Goal: Task Accomplishment & Management: Manage account settings

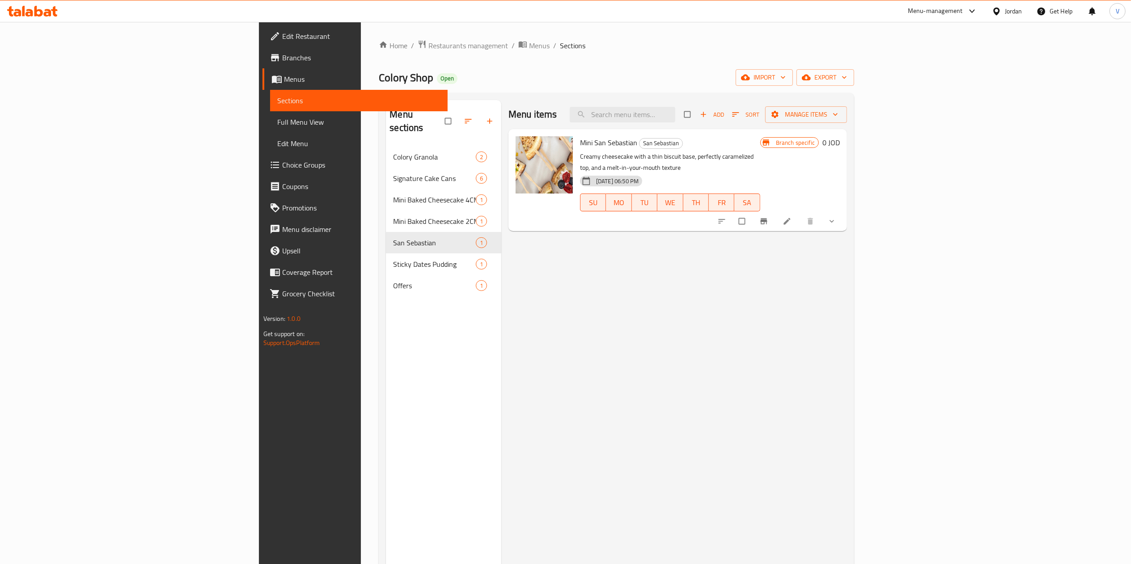
click at [379, 48] on ol "Home / Restaurants management / Menus / Sections" at bounding box center [616, 46] width 475 height 12
click at [379, 46] on link "Home" at bounding box center [393, 45] width 29 height 11
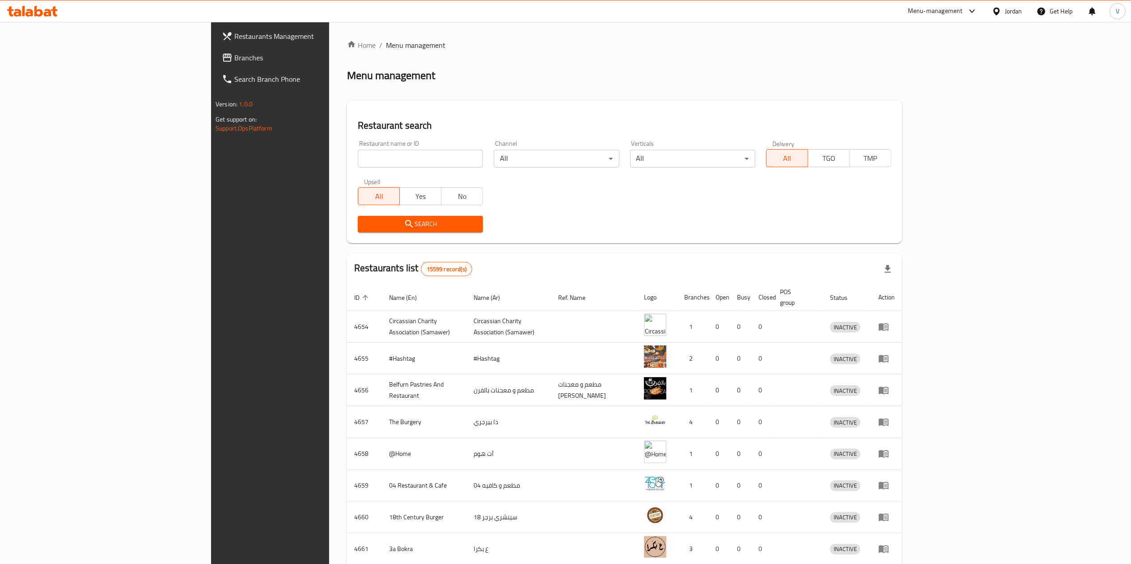
click at [358, 159] on input "search" at bounding box center [420, 159] width 125 height 18
paste input "766326"
type input "766326"
click button "Search" at bounding box center [420, 224] width 125 height 17
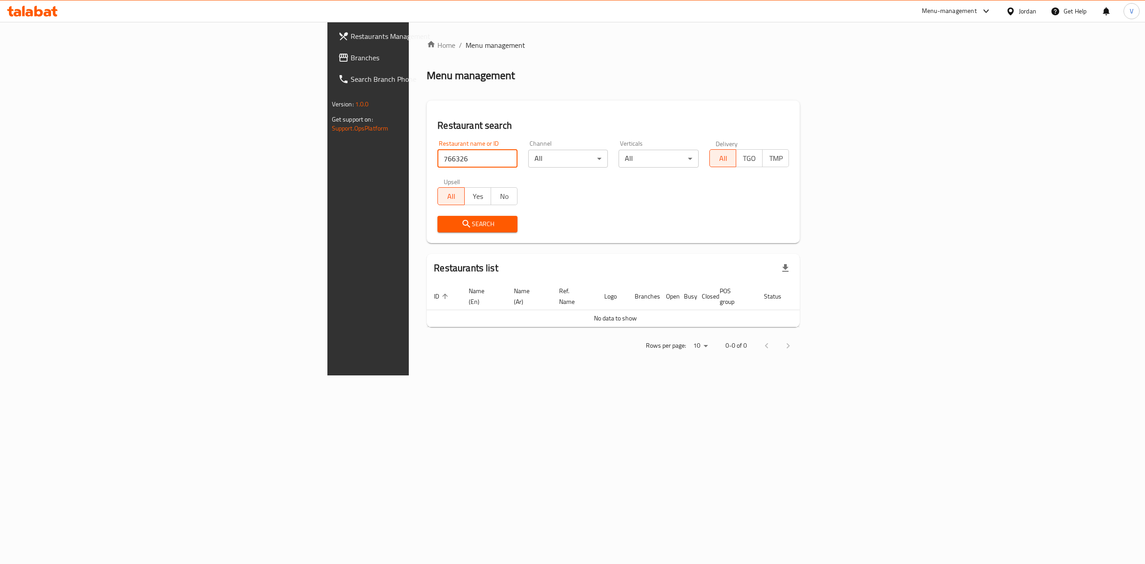
click at [351, 53] on span "Branches" at bounding box center [431, 57] width 161 height 11
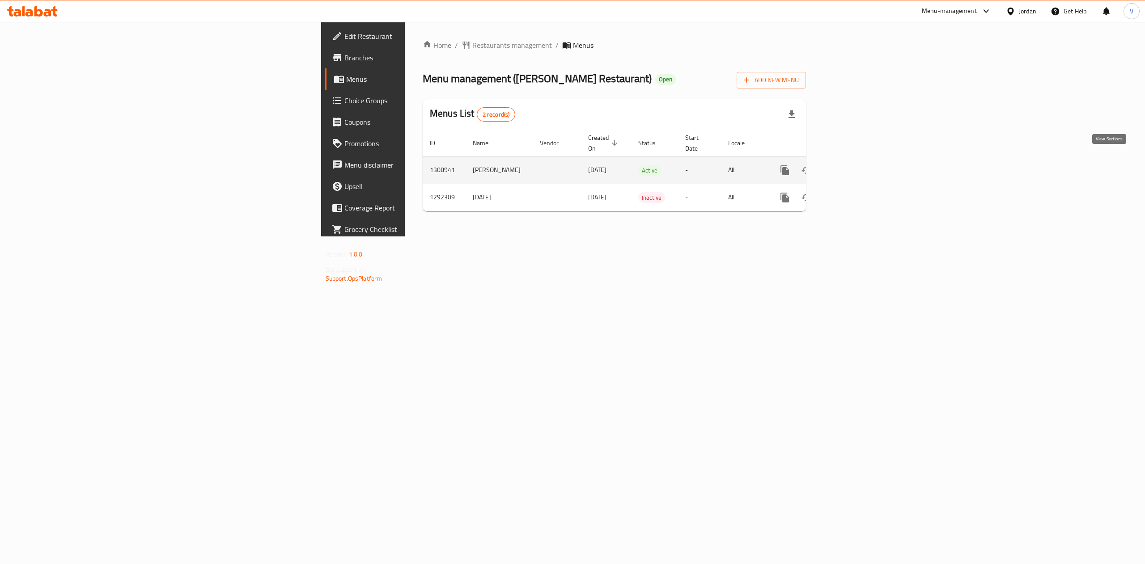
click at [860, 162] on link "enhanced table" at bounding box center [848, 170] width 21 height 21
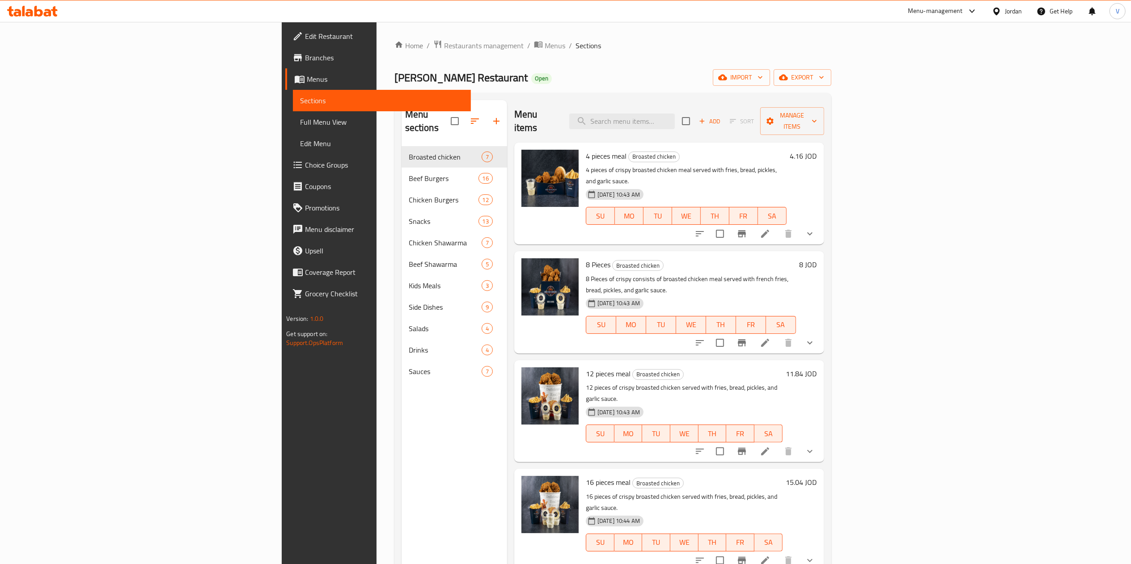
click at [408, 58] on div "Home / Restaurants management / Menus / Sections Mike Restaurant Open import ex…" at bounding box center [612, 356] width 437 height 632
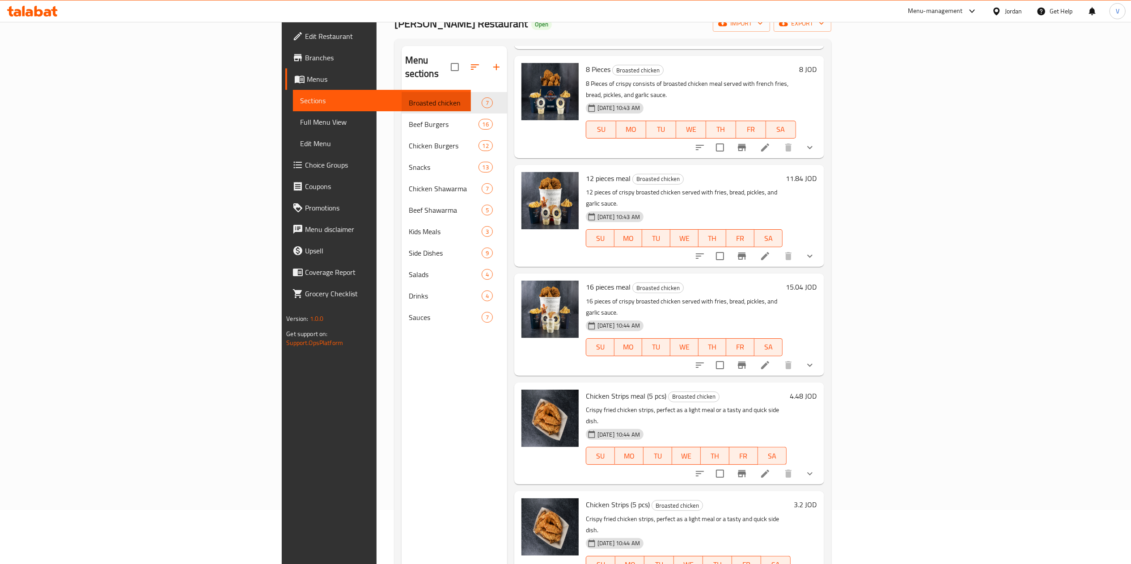
scroll to position [126, 0]
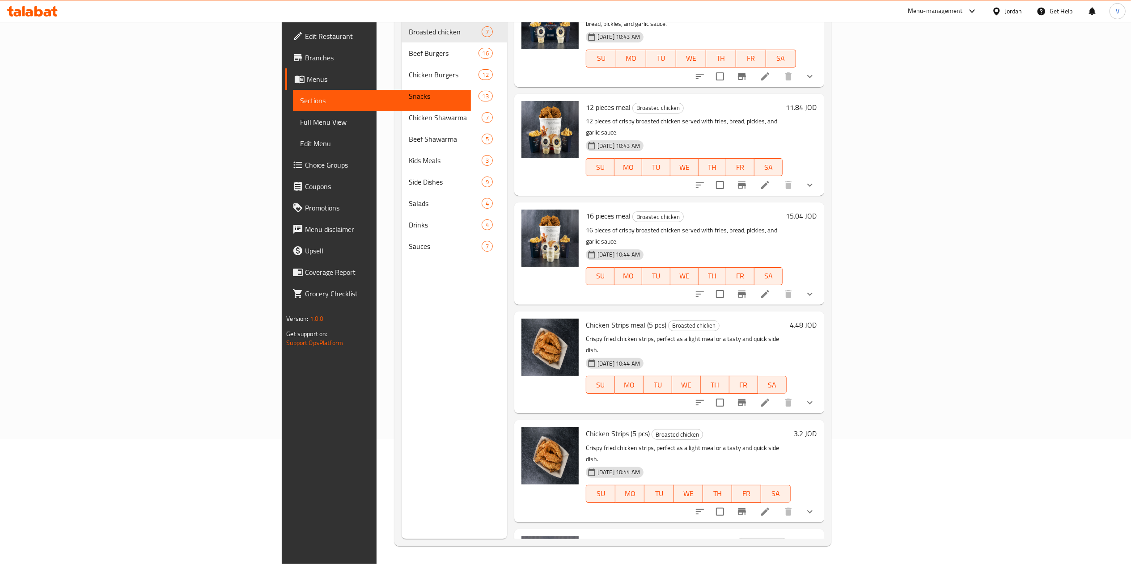
click at [635, 536] on span "8 pieces of Broasted chicken, get 4 pieces for free" at bounding box center [660, 542] width 149 height 13
click at [796, 537] on h6 "8 pieces of Broasted chicken, get 4 pieces for free Broasted chicken" at bounding box center [691, 543] width 210 height 13
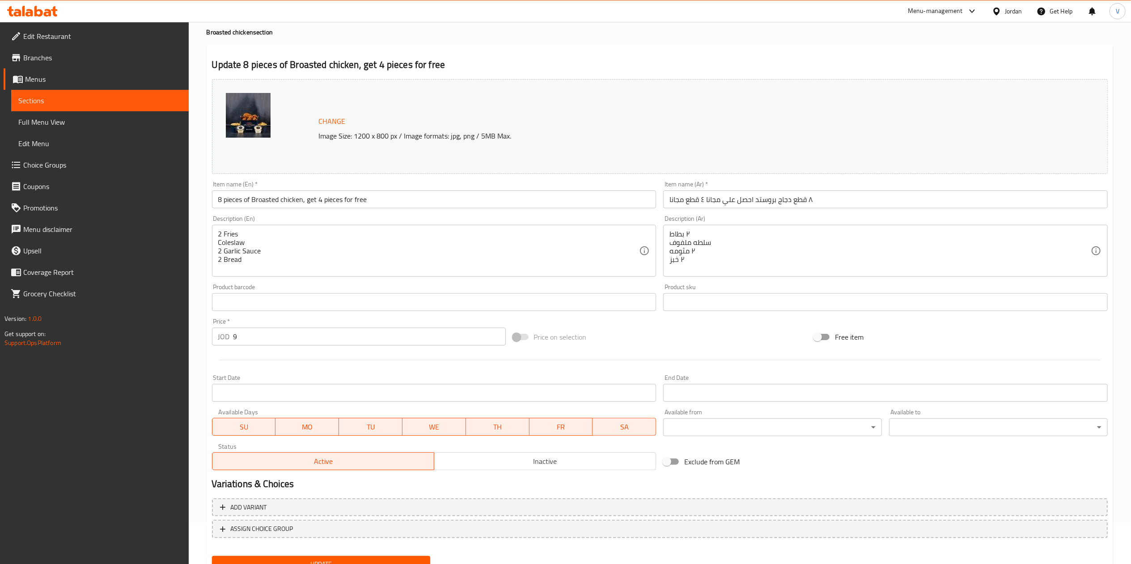
scroll to position [80, 0]
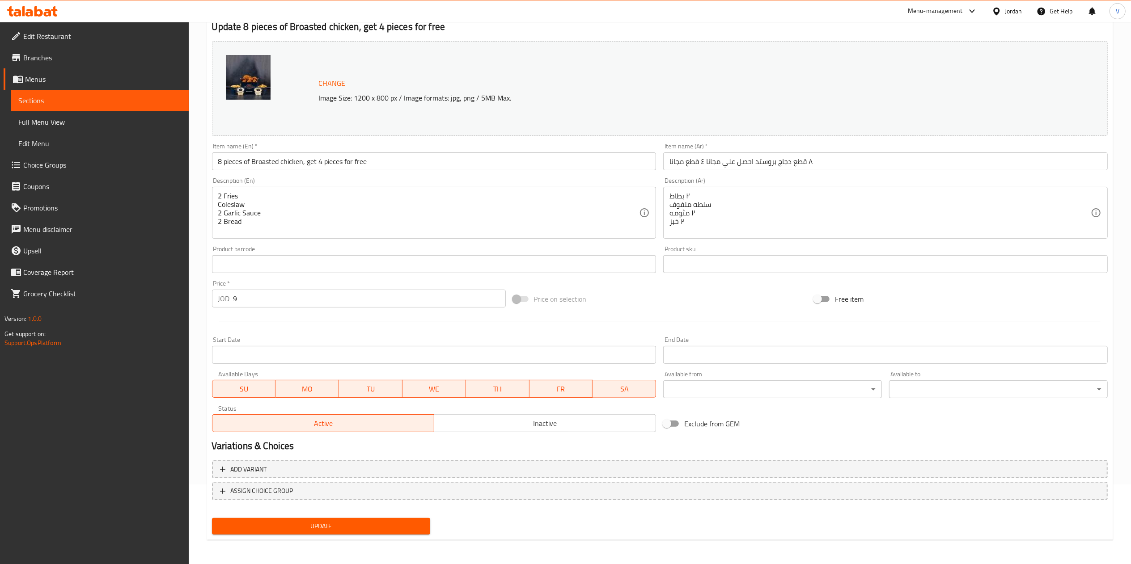
click at [551, 418] on span "Inactive" at bounding box center [545, 423] width 215 height 13
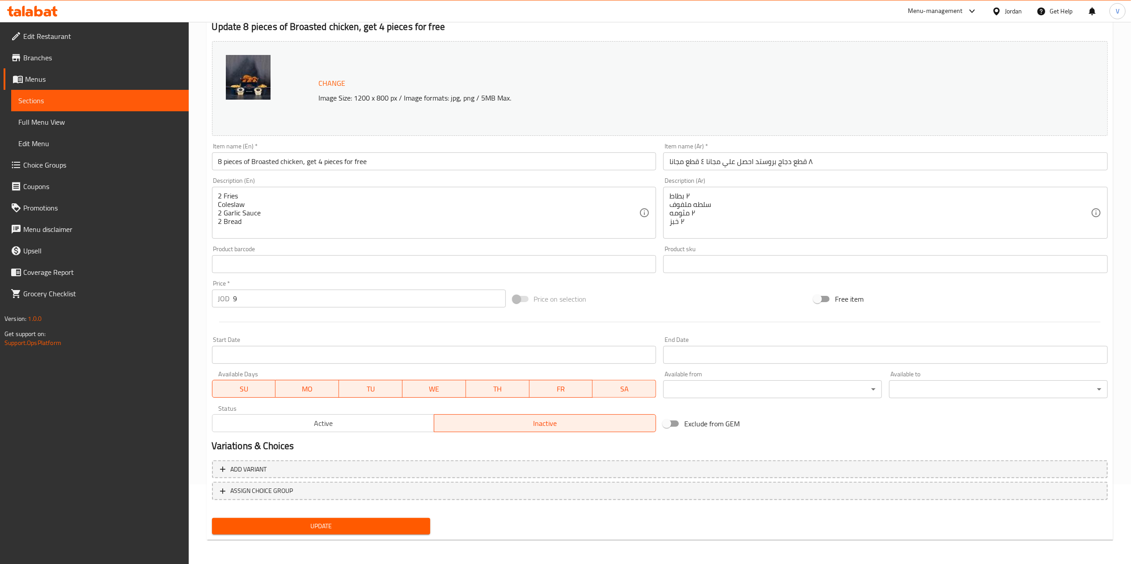
click at [315, 521] on span "Update" at bounding box center [321, 526] width 204 height 11
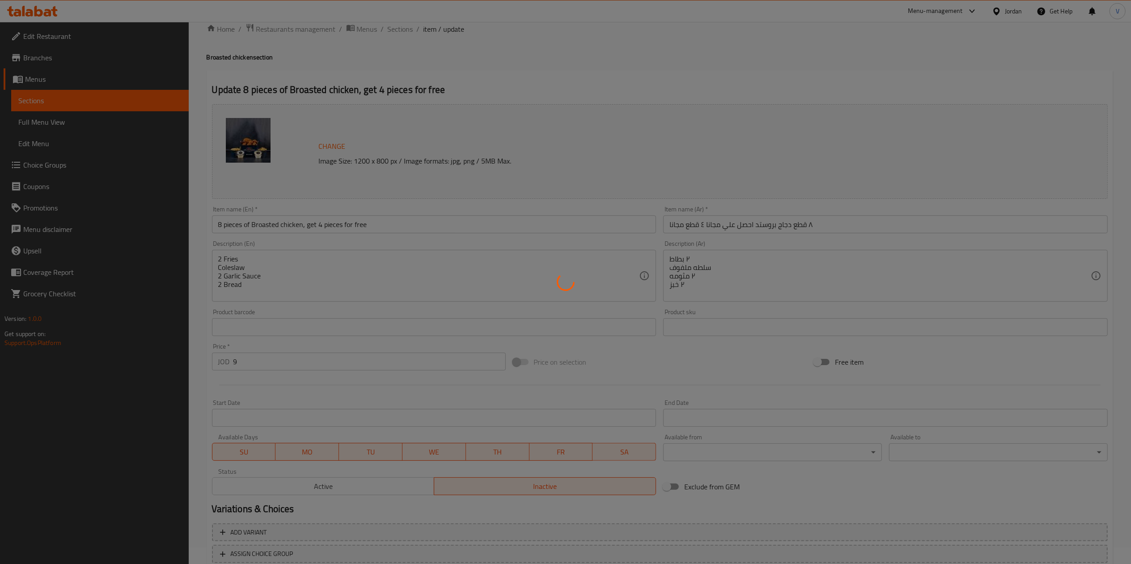
scroll to position [0, 0]
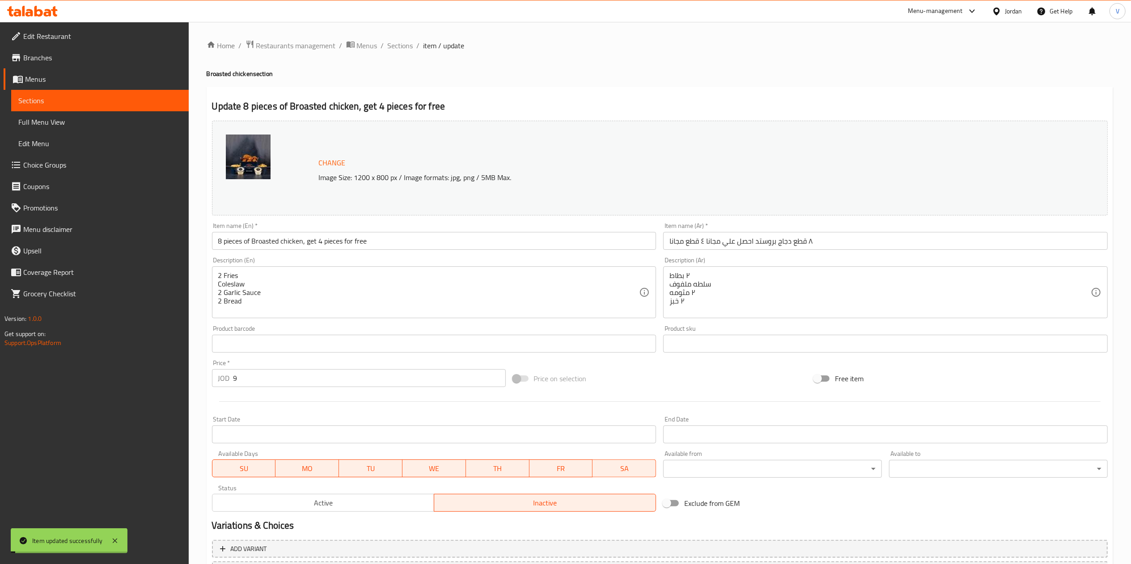
click at [385, 53] on div "Home / Restaurants management / Menus / Sections / item / update Broasted chick…" at bounding box center [660, 333] width 906 height 587
click at [392, 50] on span "Sections" at bounding box center [400, 45] width 25 height 11
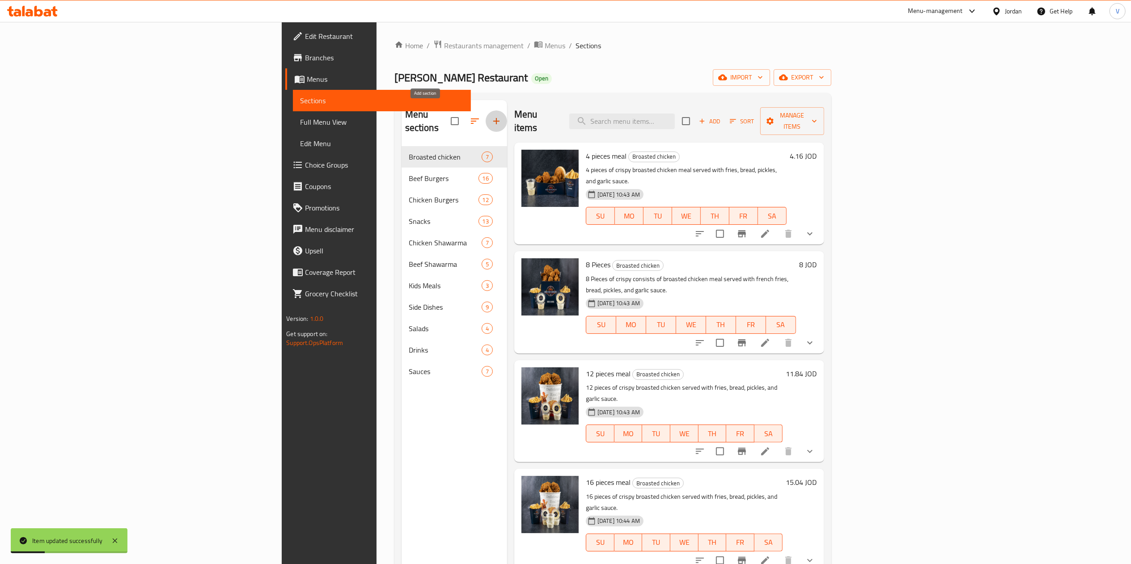
click at [486, 110] on button "button" at bounding box center [496, 120] width 21 height 21
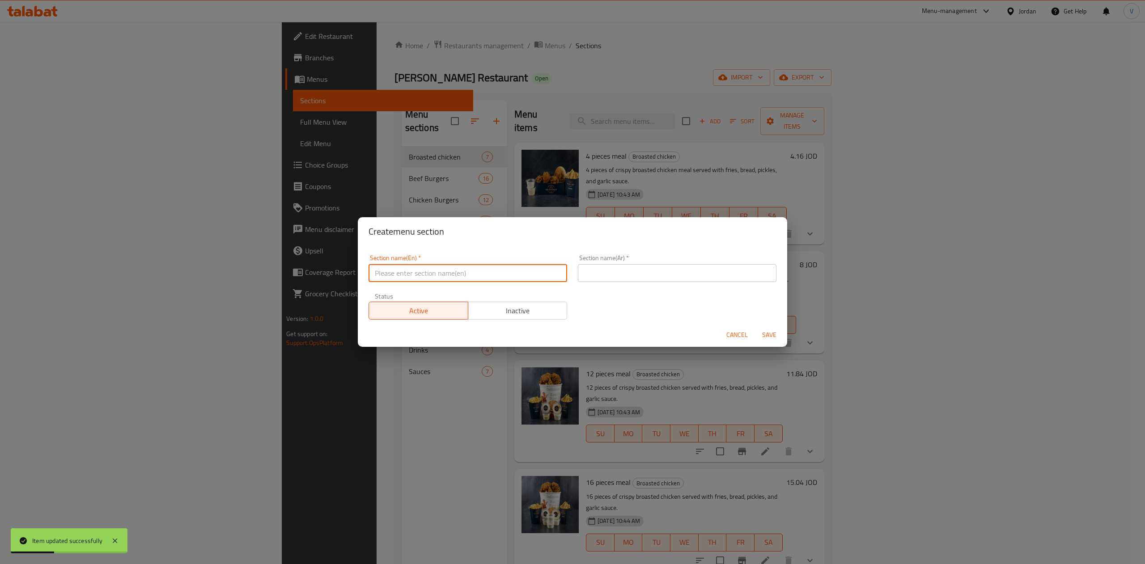
click at [465, 269] on input "text" at bounding box center [467, 273] width 199 height 18
type input "Offers"
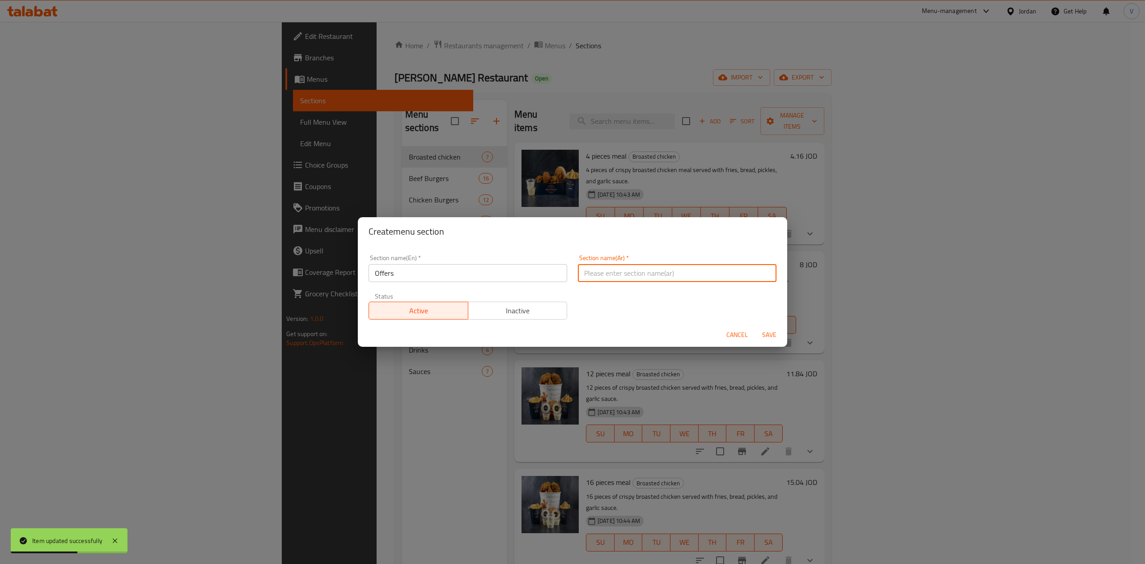
click at [610, 272] on input "text" at bounding box center [677, 273] width 199 height 18
type input "العروض"
click at [715, 214] on div "Create menu section Section name(En)   * Offers Section name(En) * Section name…" at bounding box center [572, 282] width 1145 height 564
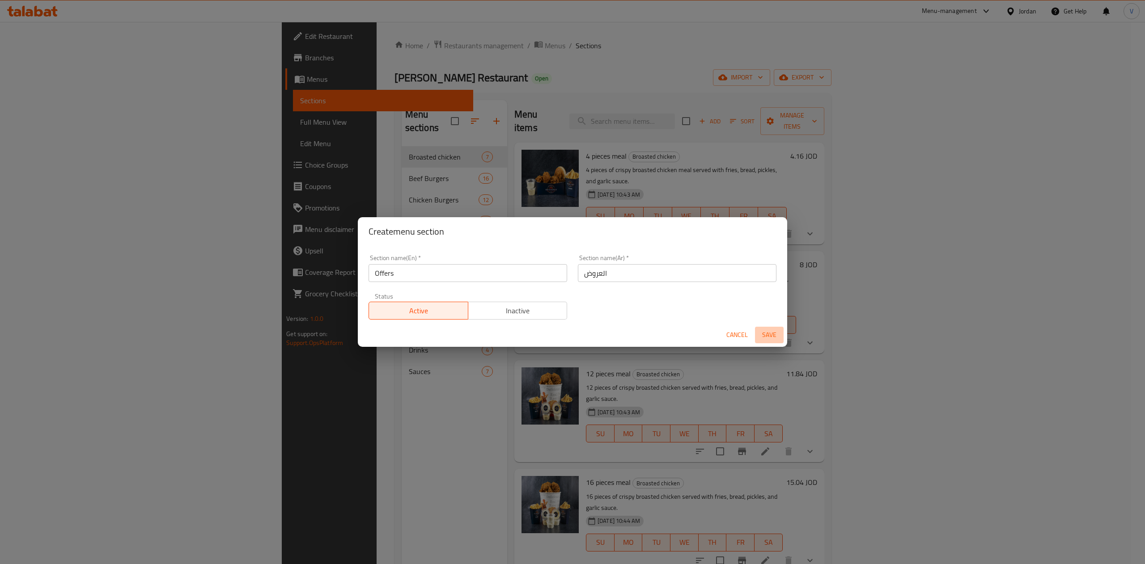
click at [769, 334] on span "Save" at bounding box center [768, 335] width 21 height 11
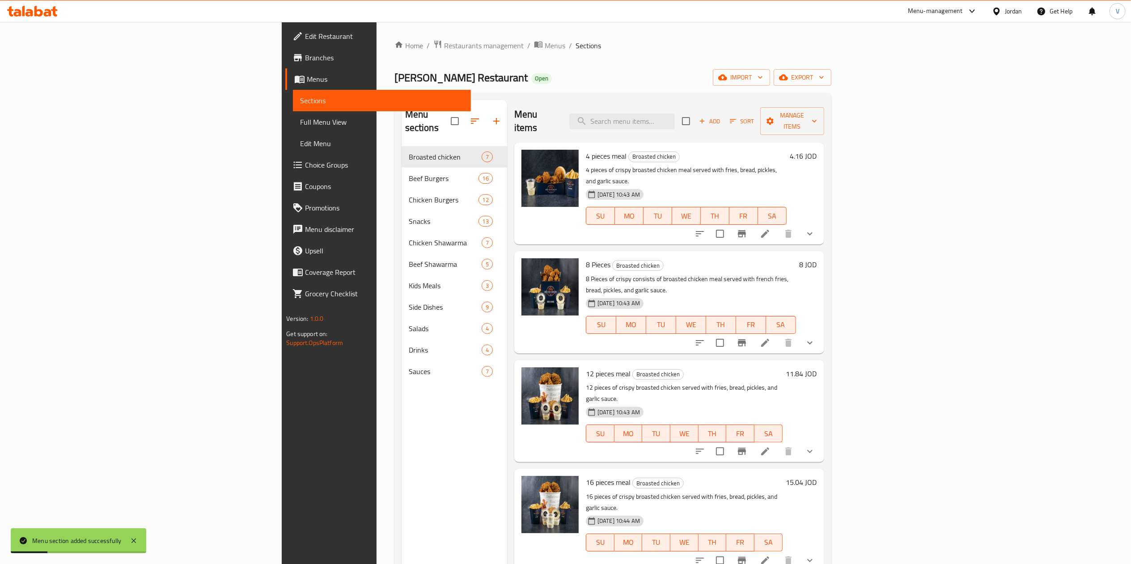
click at [402, 102] on div "Menu sections" at bounding box center [455, 121] width 106 height 42
click at [470, 117] on icon "button" at bounding box center [474, 121] width 9 height 9
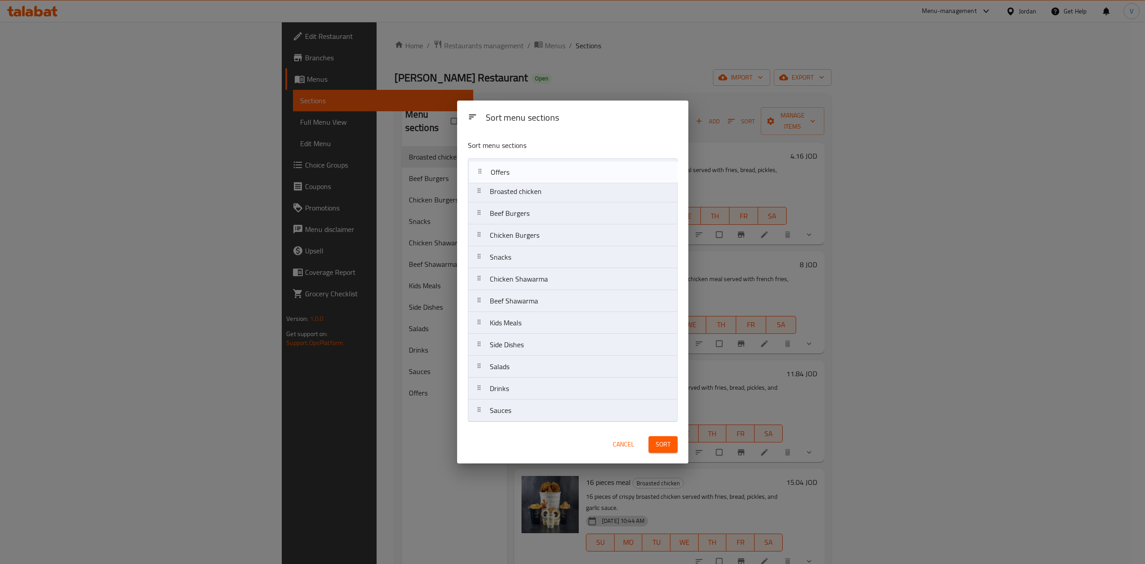
drag, startPoint x: 555, startPoint y: 413, endPoint x: 555, endPoint y: 151, distance: 262.0
click at [555, 151] on div "Sort menu sections Broasted chicken Beef Burgers Chicken Burgers Snacks Chicken…" at bounding box center [572, 279] width 231 height 293
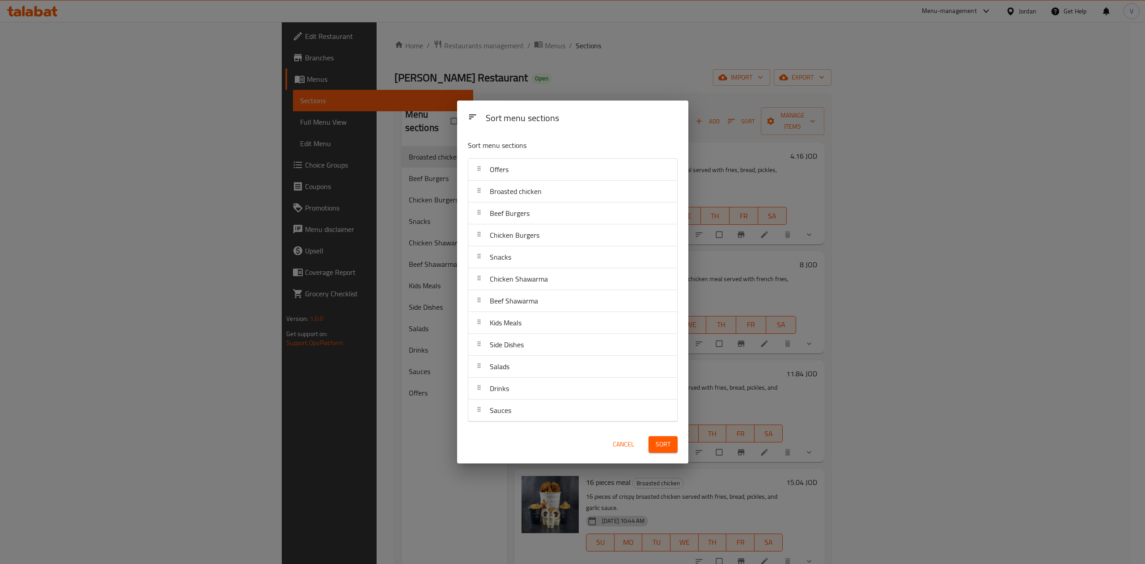
click at [674, 445] on button "Sort" at bounding box center [662, 444] width 29 height 17
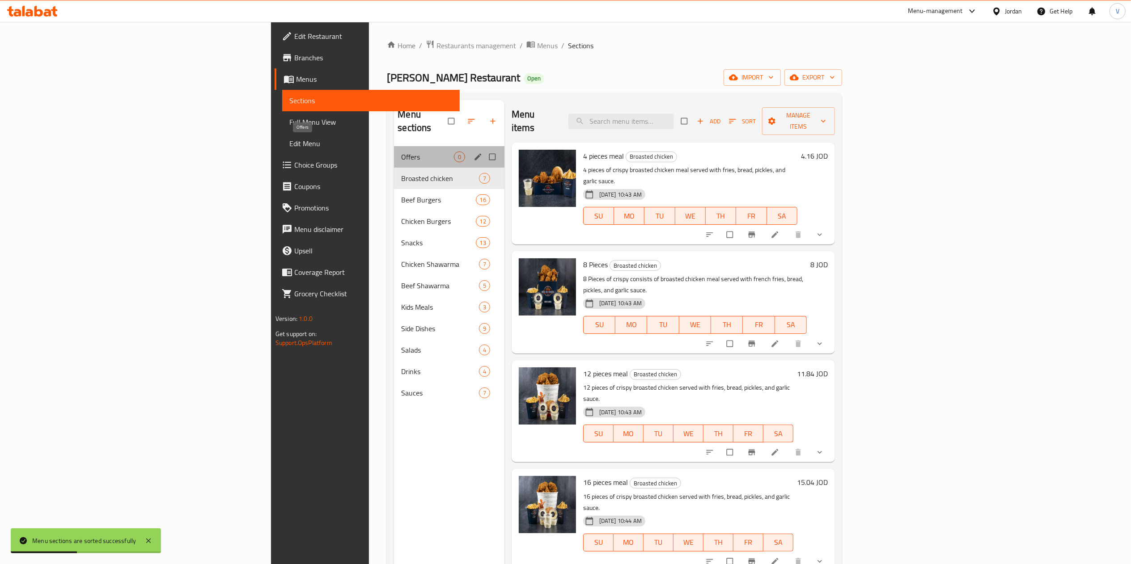
click at [401, 152] on span "Offers" at bounding box center [427, 157] width 52 height 11
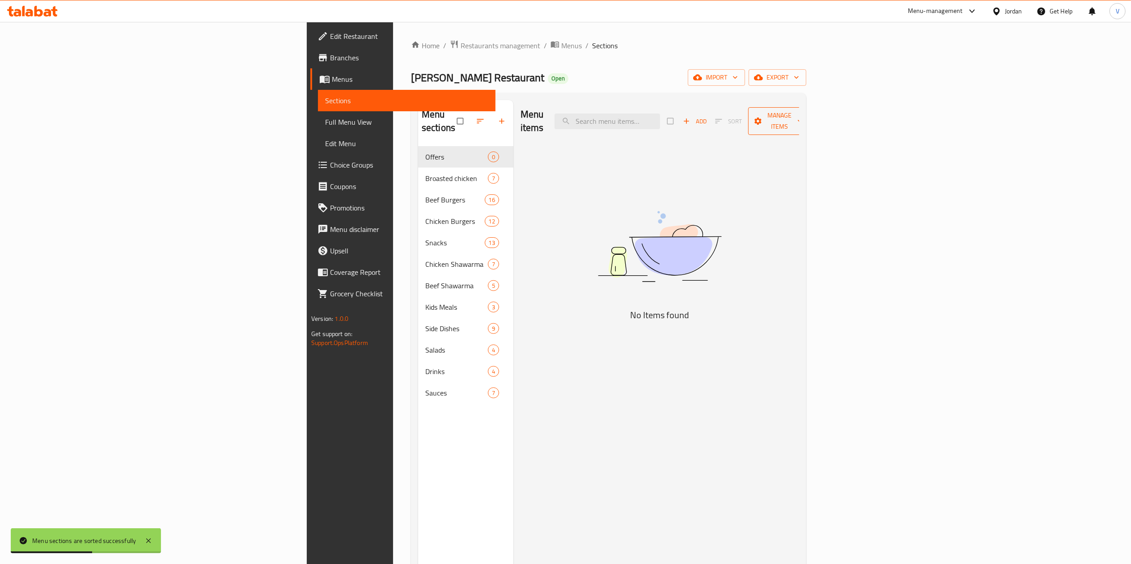
click at [812, 123] on button "Manage items" at bounding box center [779, 121] width 63 height 28
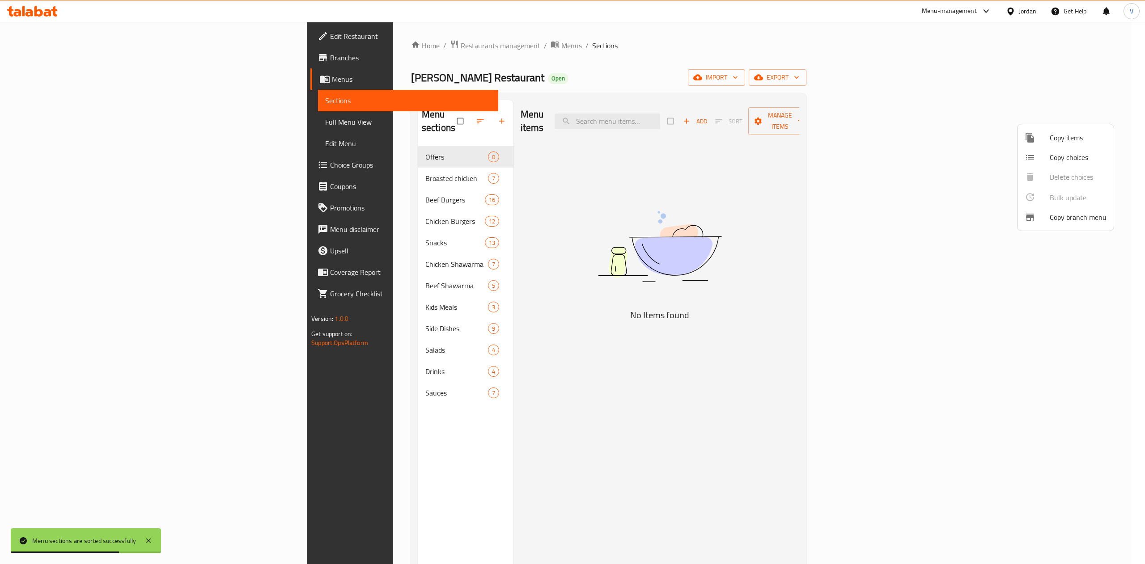
drag, startPoint x: 1059, startPoint y: 159, endPoint x: 1064, endPoint y: 132, distance: 26.9
click at [1064, 132] on ul "Copy items Copy choices Delete choices Bulk update 0 Copy branch menu" at bounding box center [1065, 177] width 96 height 106
click at [1049, 132] on div at bounding box center [1036, 137] width 25 height 11
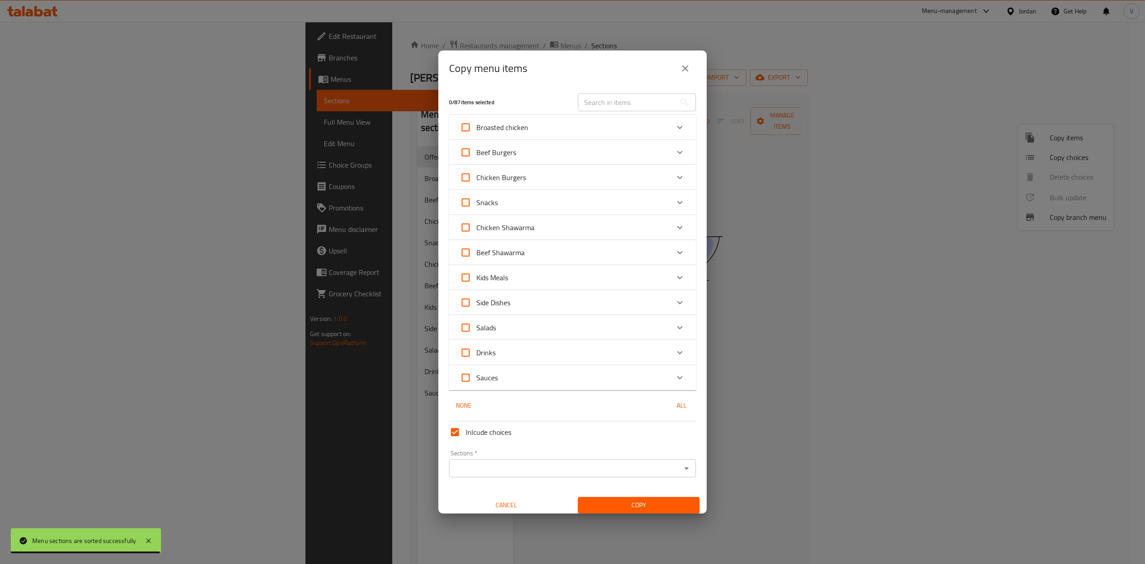
click at [555, 130] on div "Broasted chicken" at bounding box center [564, 127] width 209 height 21
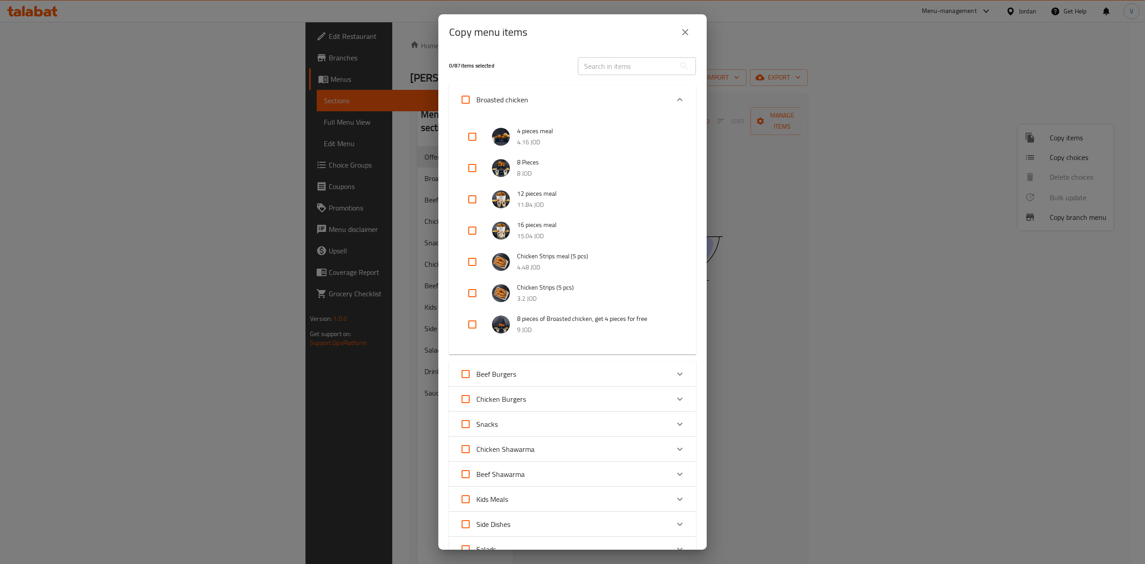
click at [478, 322] on input "checkbox" at bounding box center [471, 324] width 21 height 21
checkbox input "true"
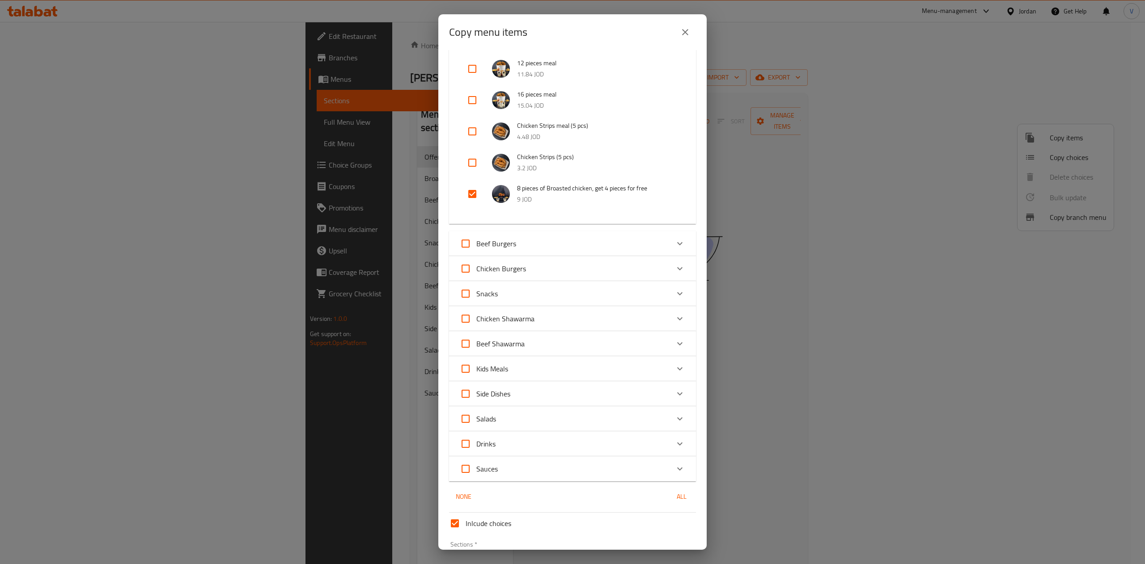
scroll to position [190, 0]
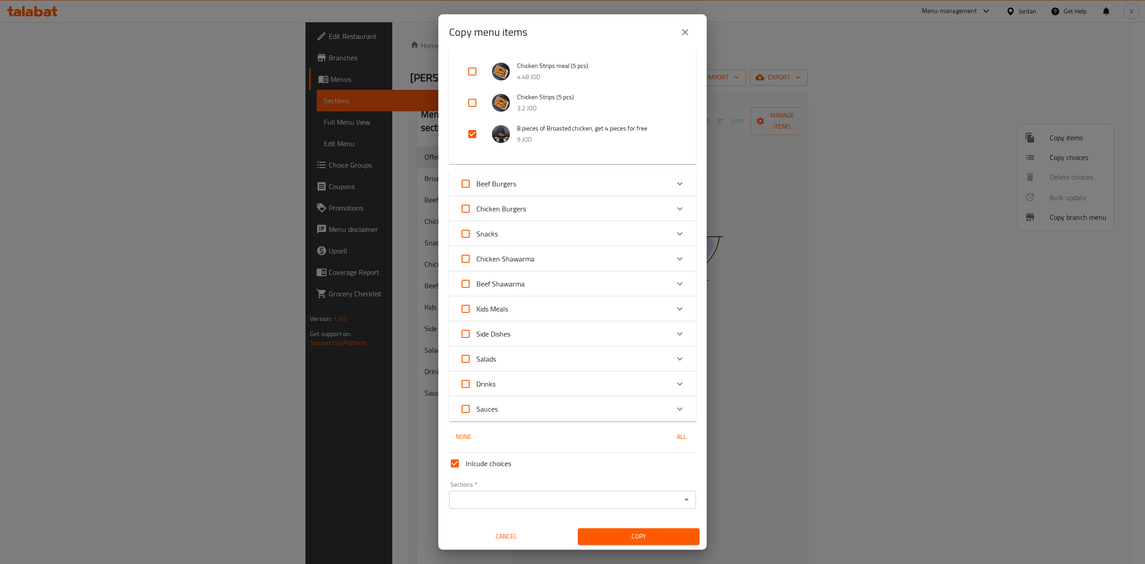
click at [521, 499] on input "Sections   *" at bounding box center [565, 500] width 227 height 13
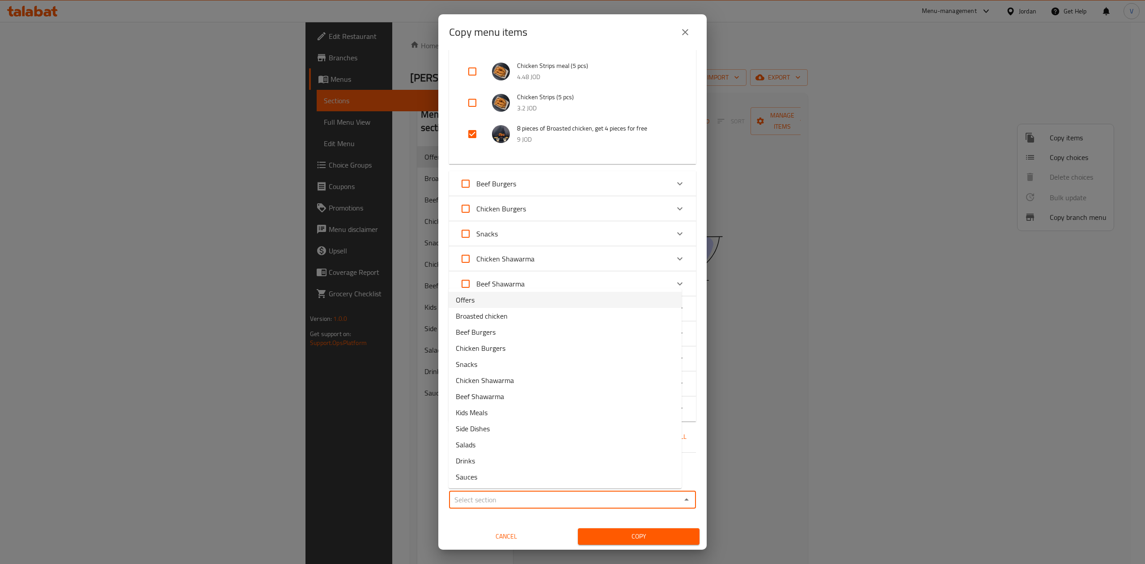
click at [511, 305] on li "Offers" at bounding box center [564, 300] width 233 height 16
type input "Offers"
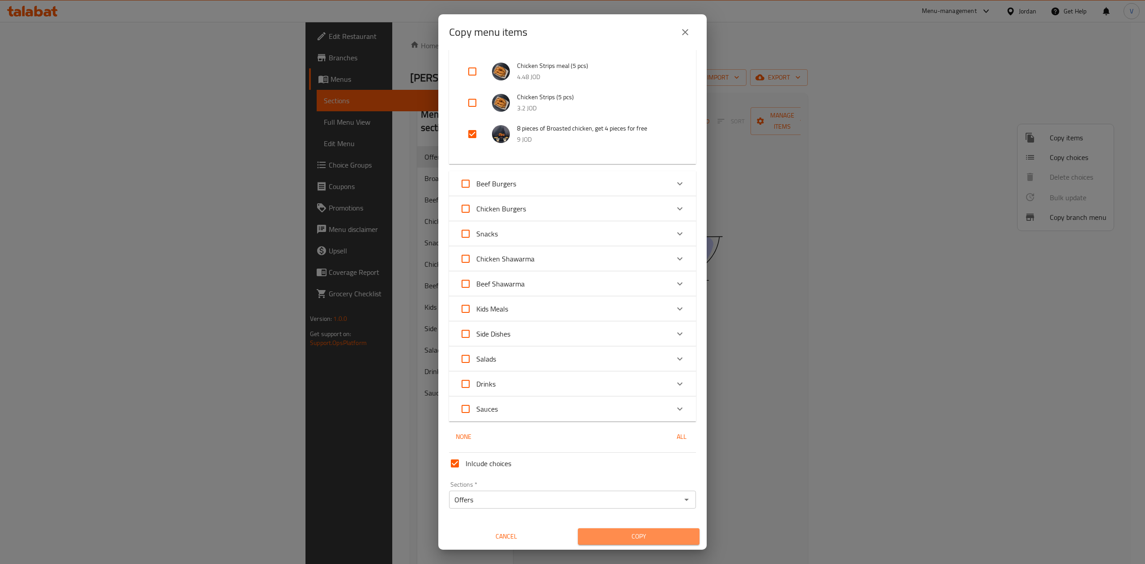
click at [637, 538] on span "Copy" at bounding box center [638, 536] width 107 height 11
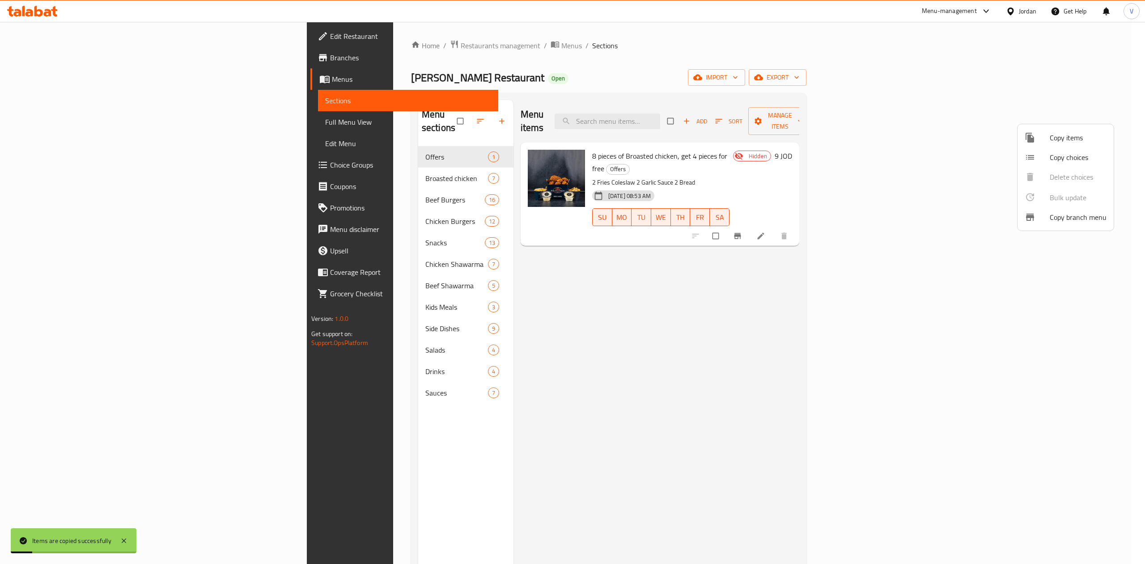
click at [564, 287] on div at bounding box center [572, 282] width 1145 height 564
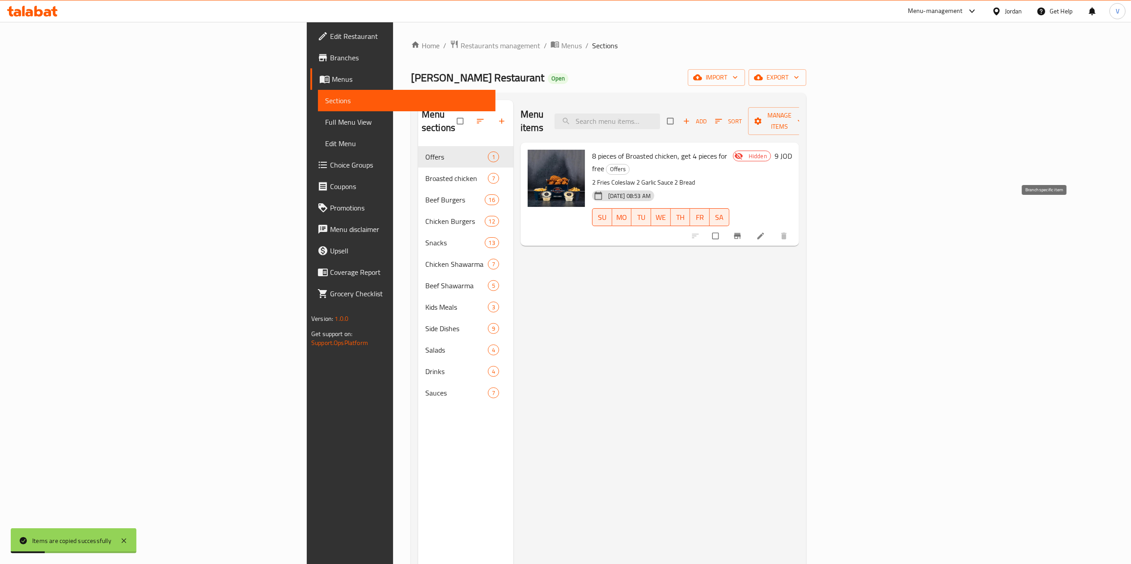
click at [765, 232] on icon at bounding box center [760, 236] width 9 height 9
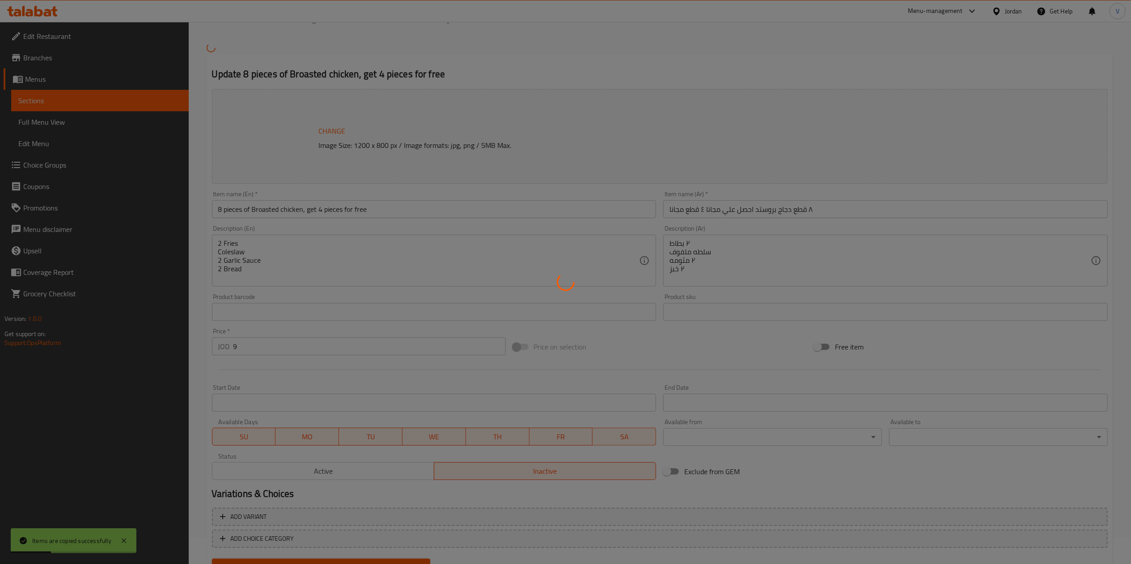
scroll to position [67, 0]
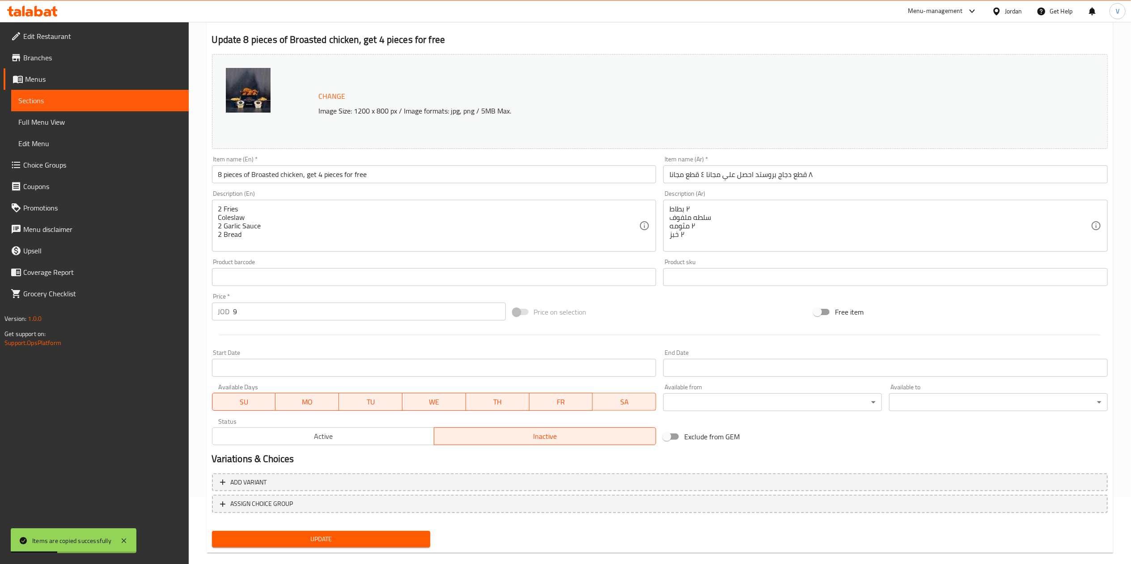
click at [297, 443] on span "Active" at bounding box center [323, 436] width 215 height 13
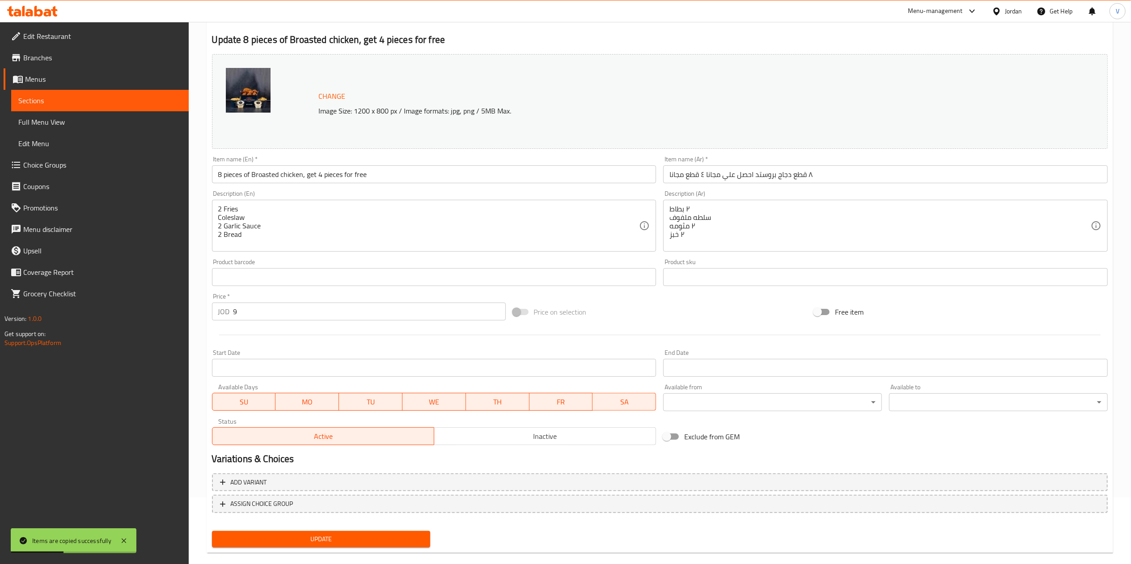
click at [344, 538] on span "Update" at bounding box center [321, 539] width 204 height 11
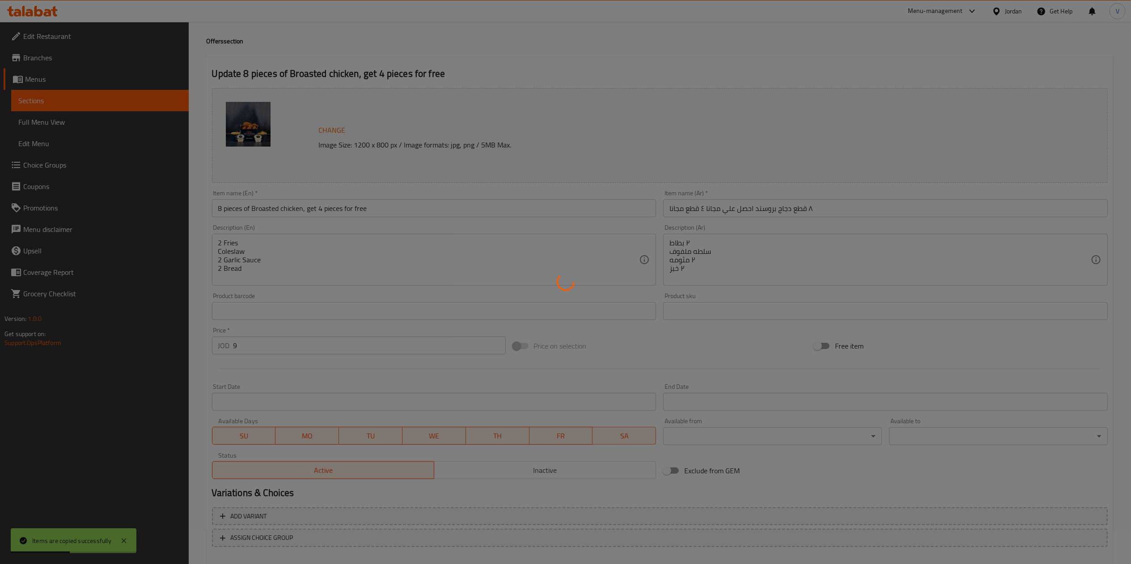
scroll to position [0, 0]
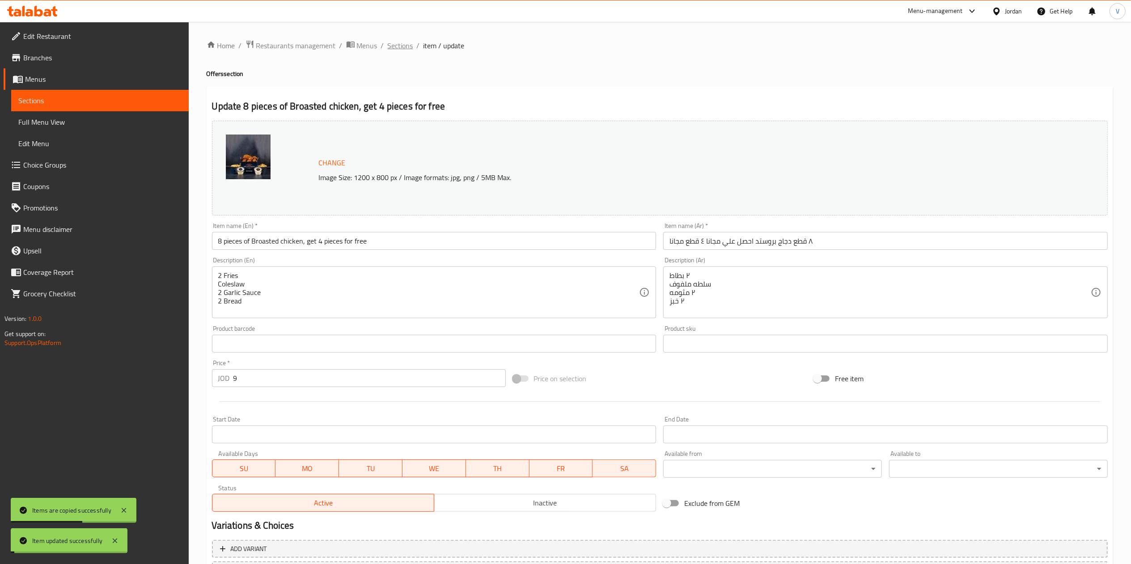
click at [402, 46] on span "Sections" at bounding box center [400, 45] width 25 height 11
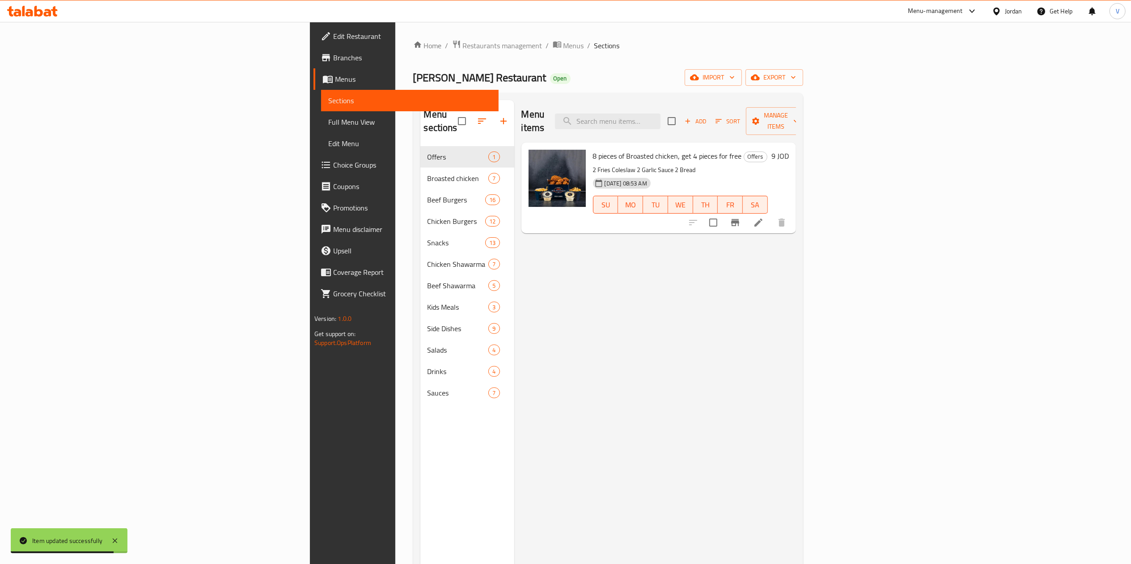
click at [420, 463] on div "Menu sections Offers 1 Broasted chicken 7 Beef Burgers 16 Chicken Burgers 12 Sn…" at bounding box center [467, 382] width 94 height 564
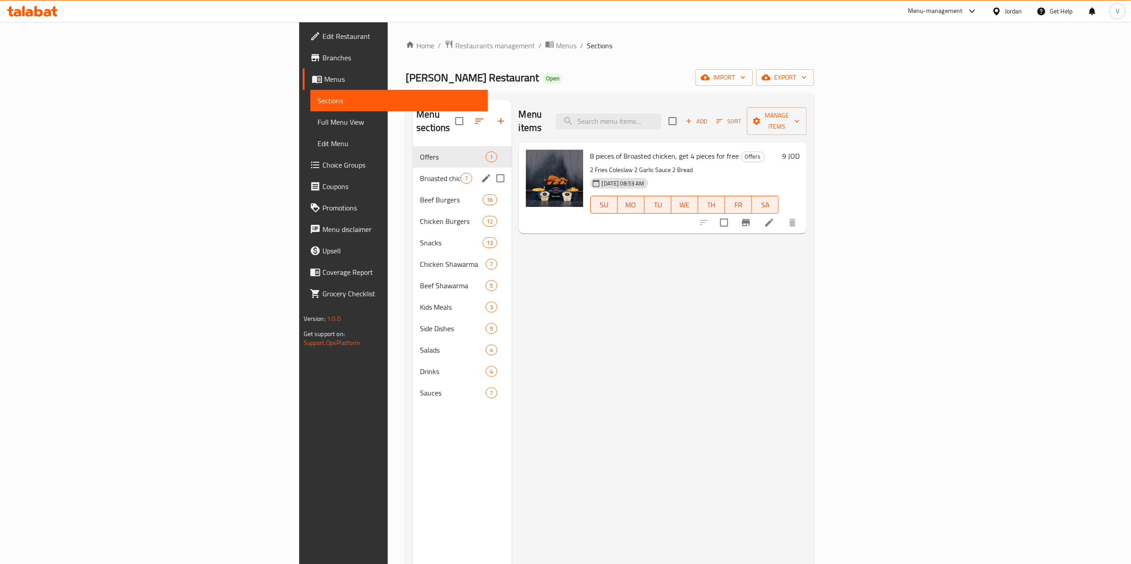
click at [420, 173] on span "Broasted chicken" at bounding box center [440, 178] width 41 height 11
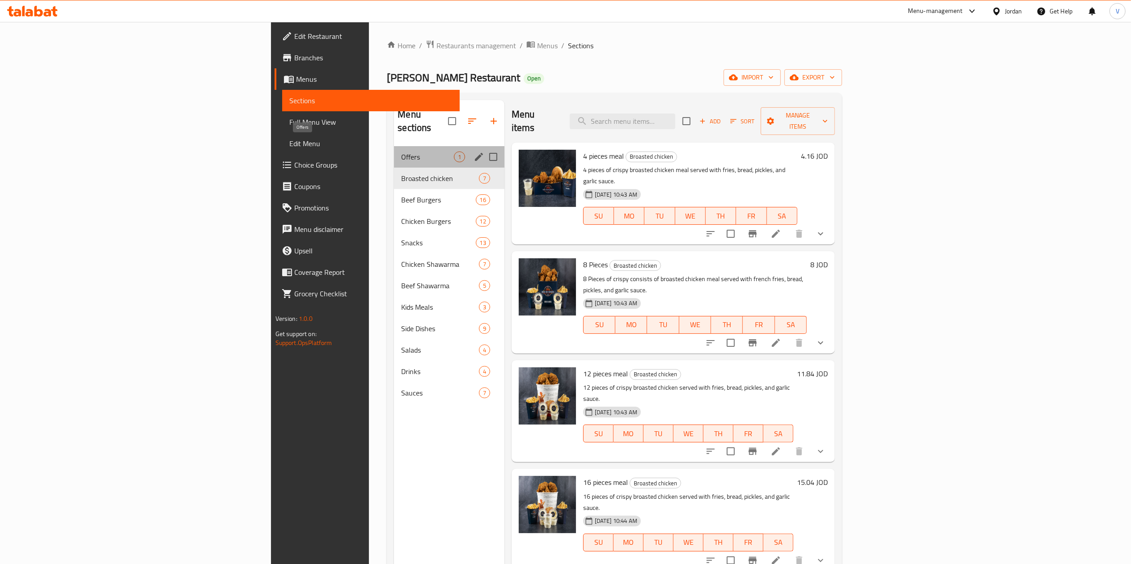
click at [401, 152] on span "Offers" at bounding box center [427, 157] width 52 height 11
